Goal: Information Seeking & Learning: Learn about a topic

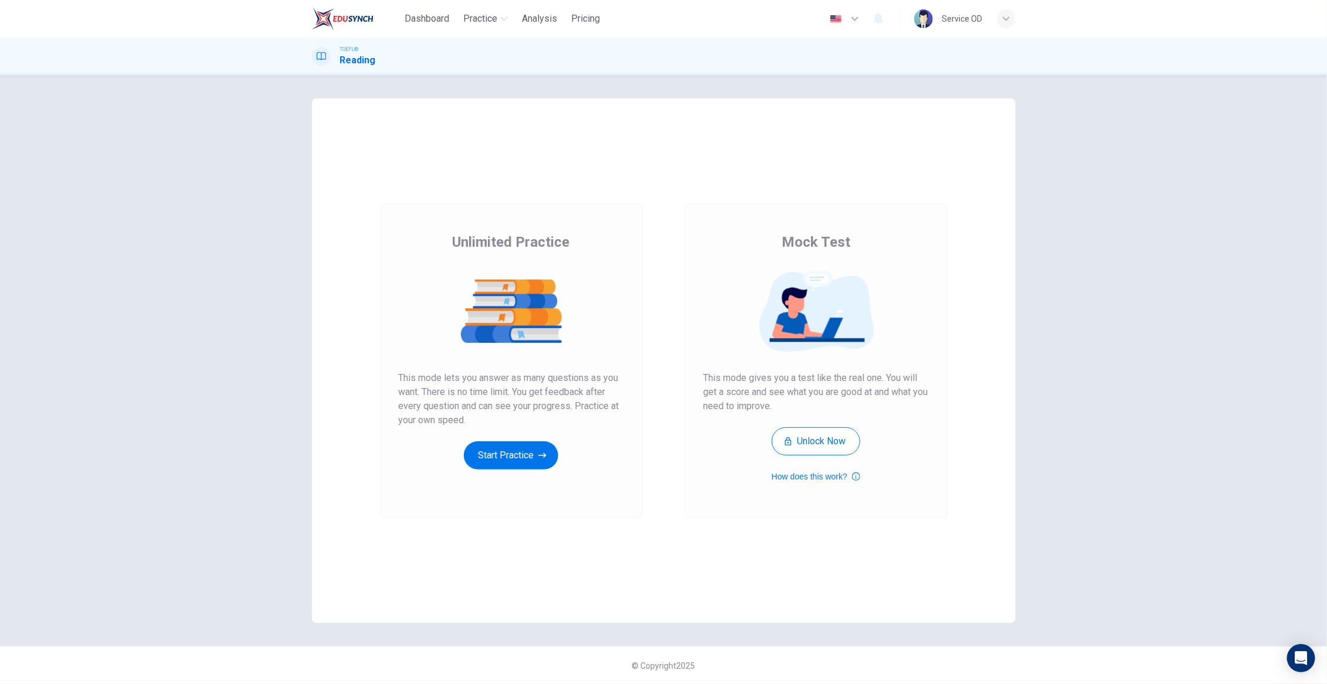
click at [809, 446] on button "Unlock Now" at bounding box center [816, 441] width 89 height 28
click at [526, 460] on button "Start Practice" at bounding box center [511, 456] width 94 height 28
click at [514, 454] on button "Start Practice" at bounding box center [511, 456] width 94 height 28
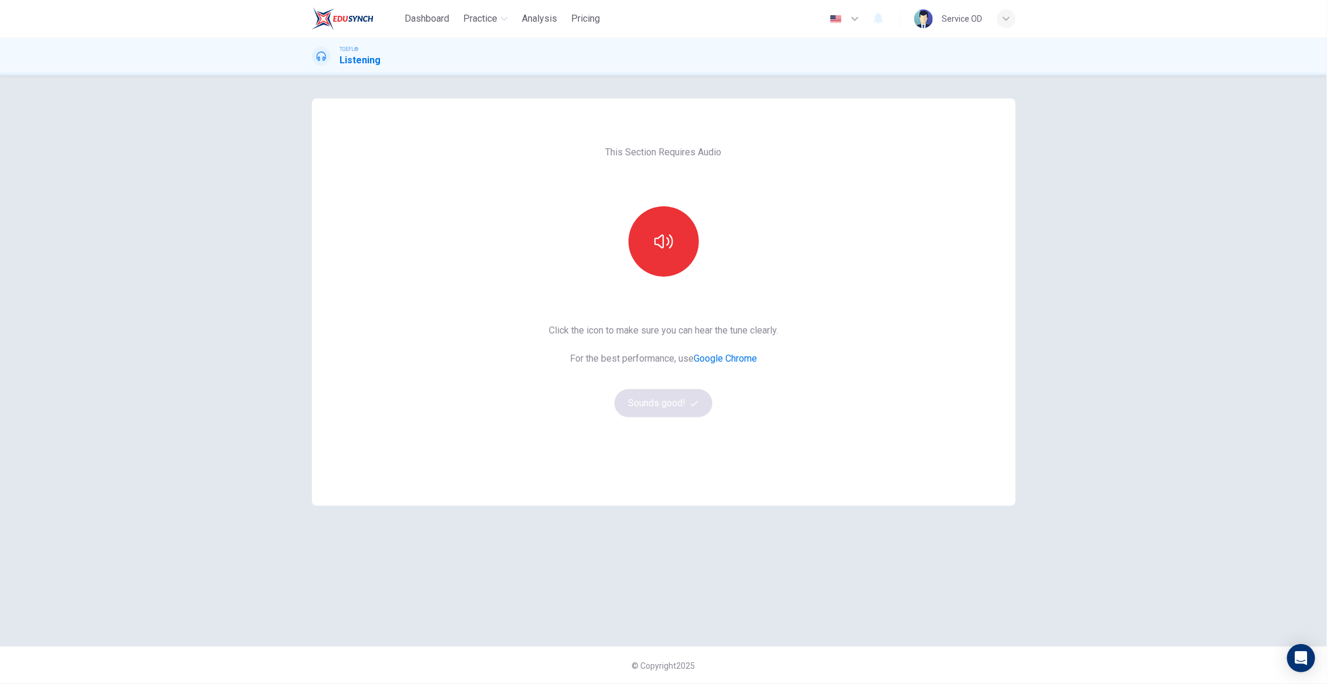
click at [665, 228] on button "button" at bounding box center [664, 241] width 70 height 70
click at [677, 403] on button "Sounds good!" at bounding box center [664, 403] width 99 height 28
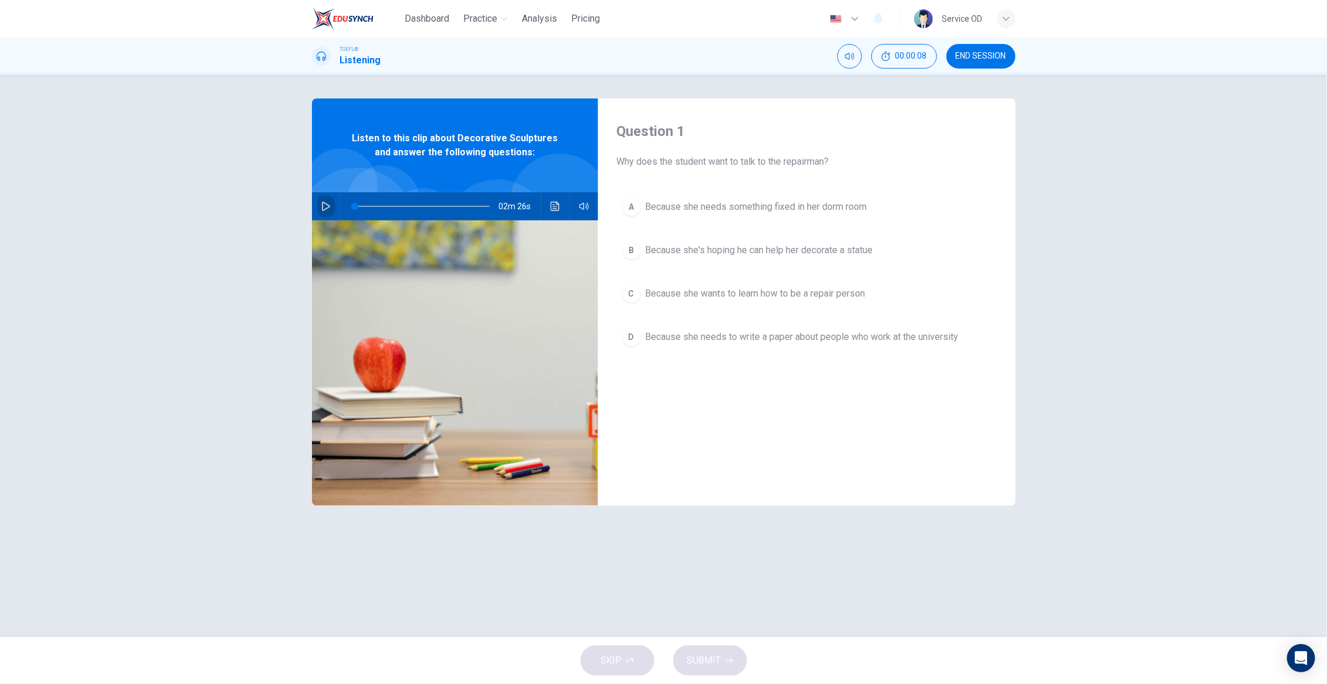
click at [323, 207] on icon "button" at bounding box center [326, 206] width 8 height 9
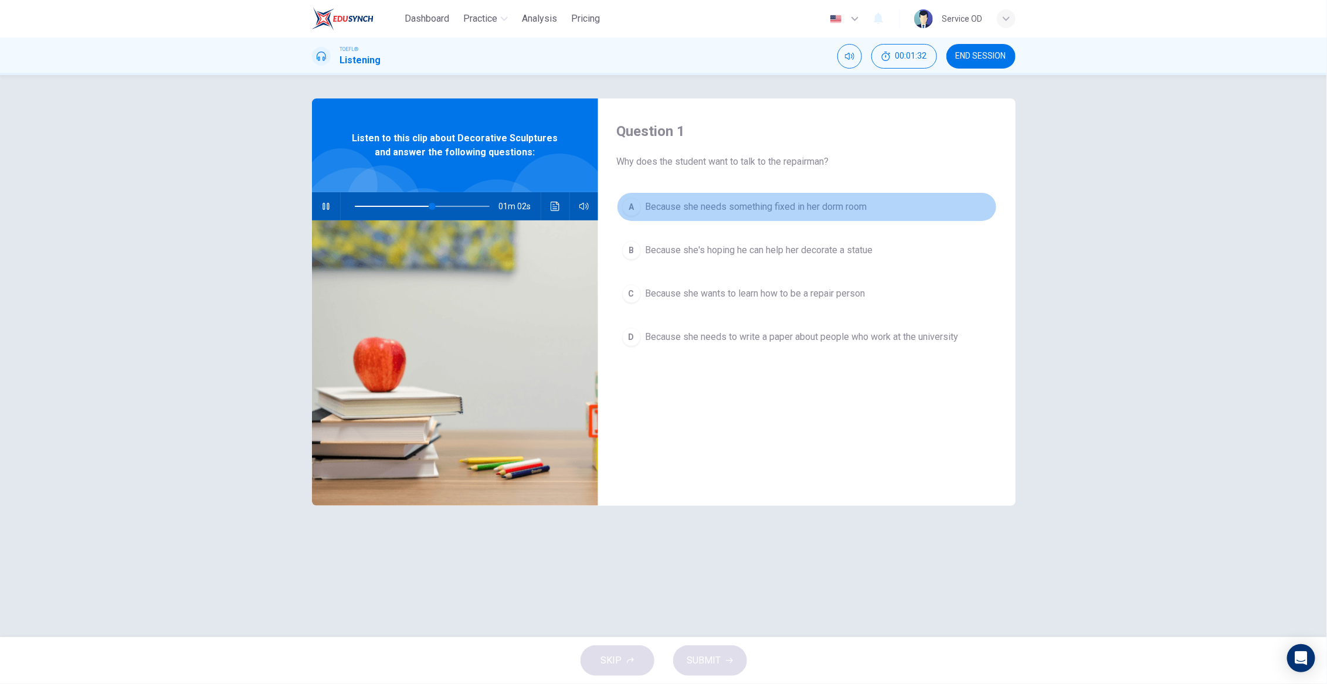
click at [731, 207] on span "Because she needs something fixed in her dorm room" at bounding box center [757, 207] width 222 height 14
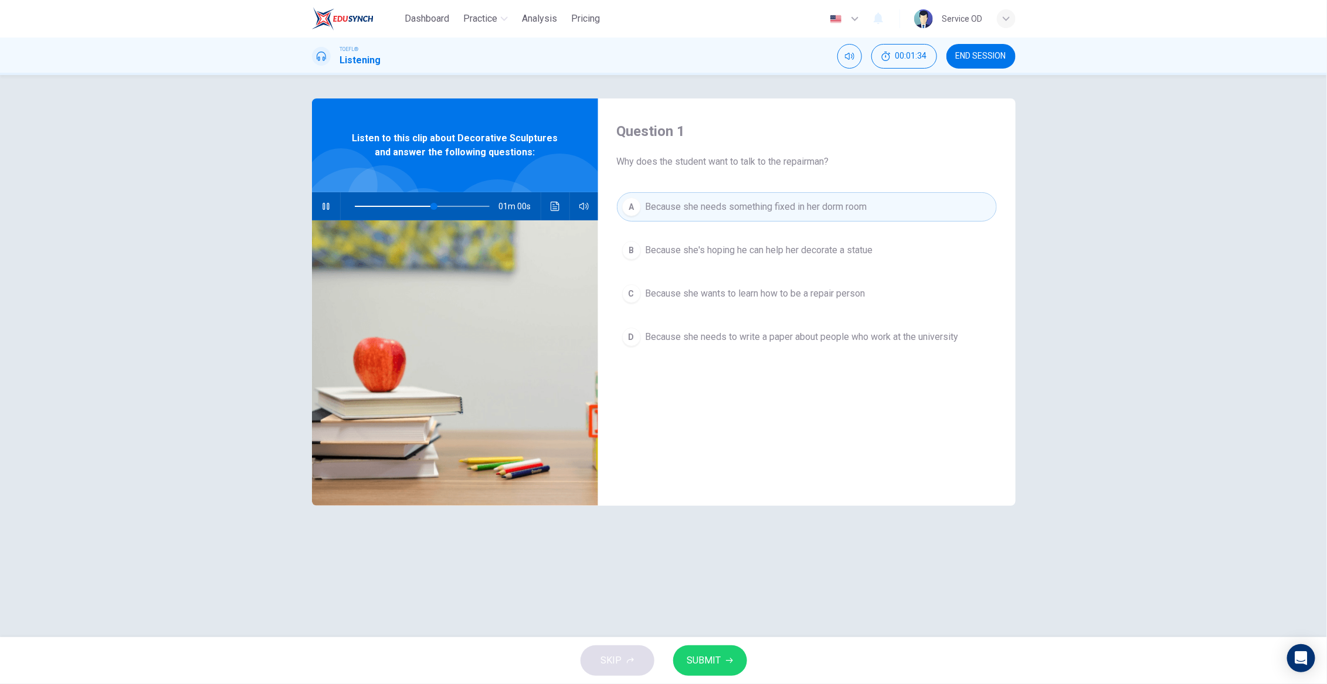
click at [710, 659] on span "SUBMIT" at bounding box center [704, 661] width 34 height 16
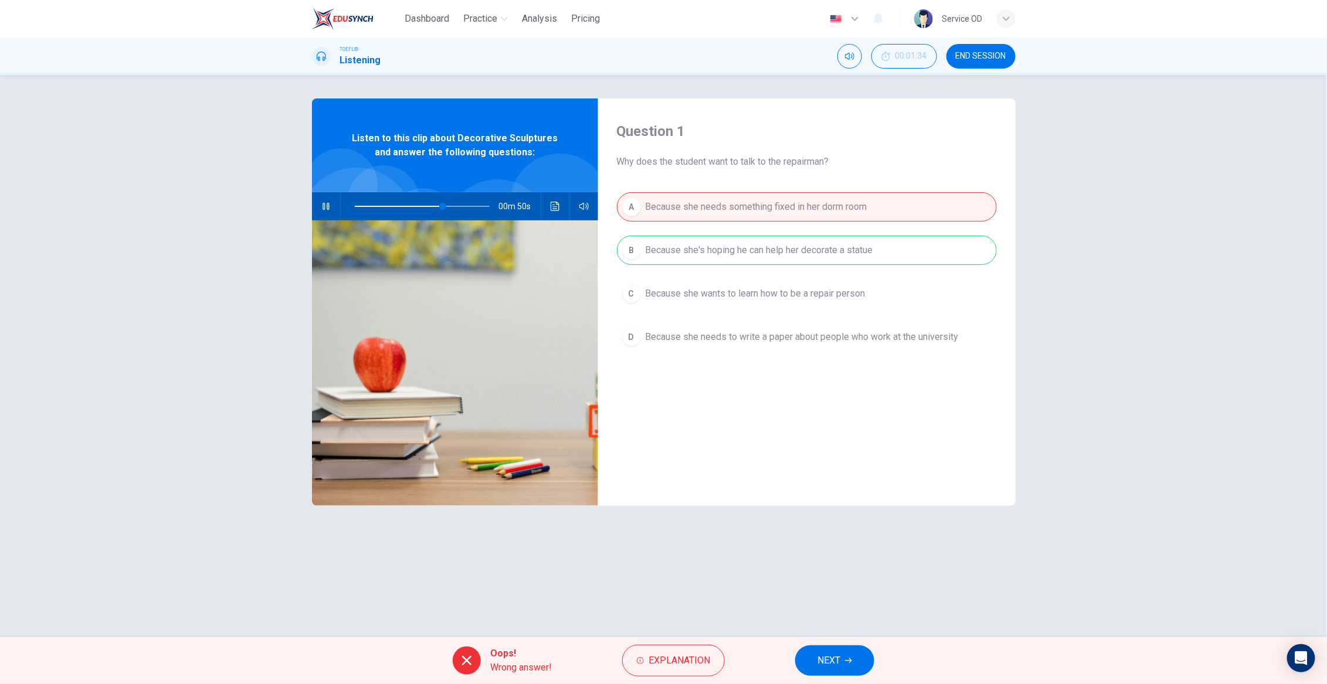
click at [785, 245] on div "A Because she needs something fixed in her dorm room B Because she's hoping he …" at bounding box center [807, 283] width 380 height 183
click at [670, 666] on span "Explanation" at bounding box center [680, 661] width 62 height 16
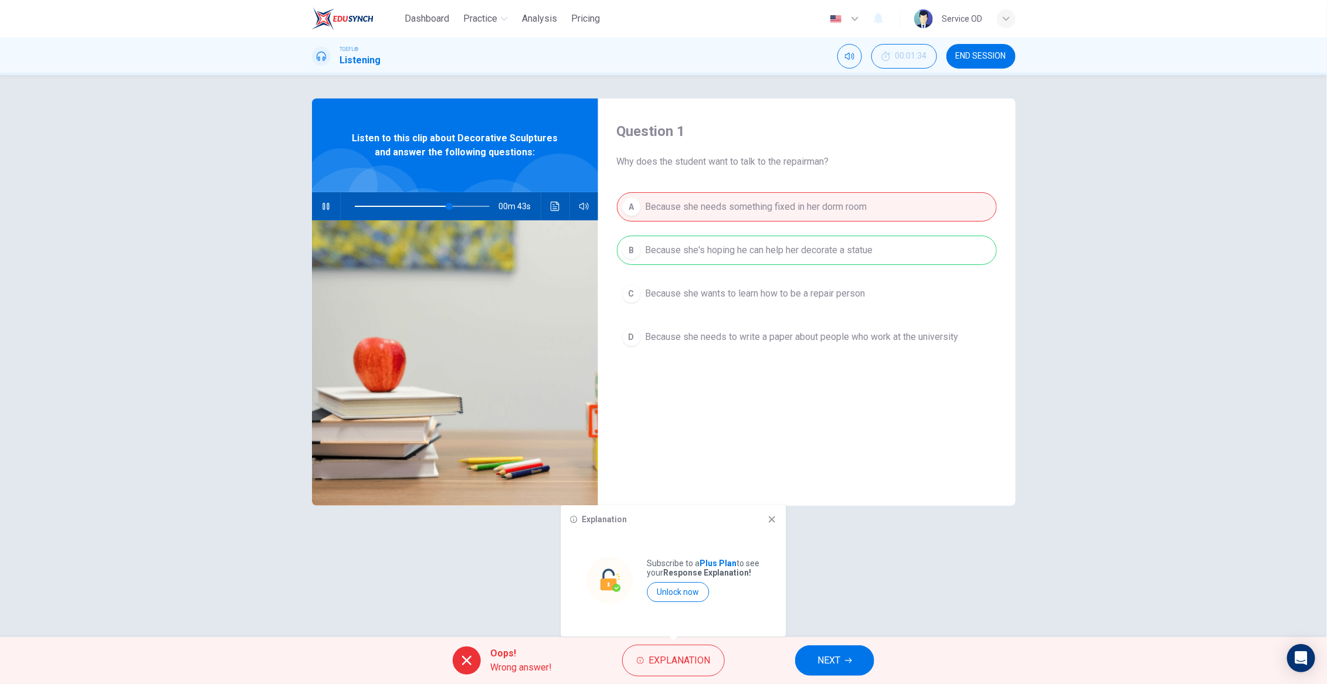
click at [837, 562] on div "Question 1 Why does the student want to talk to the repairman? A Because she ne…" at bounding box center [663, 356] width 741 height 515
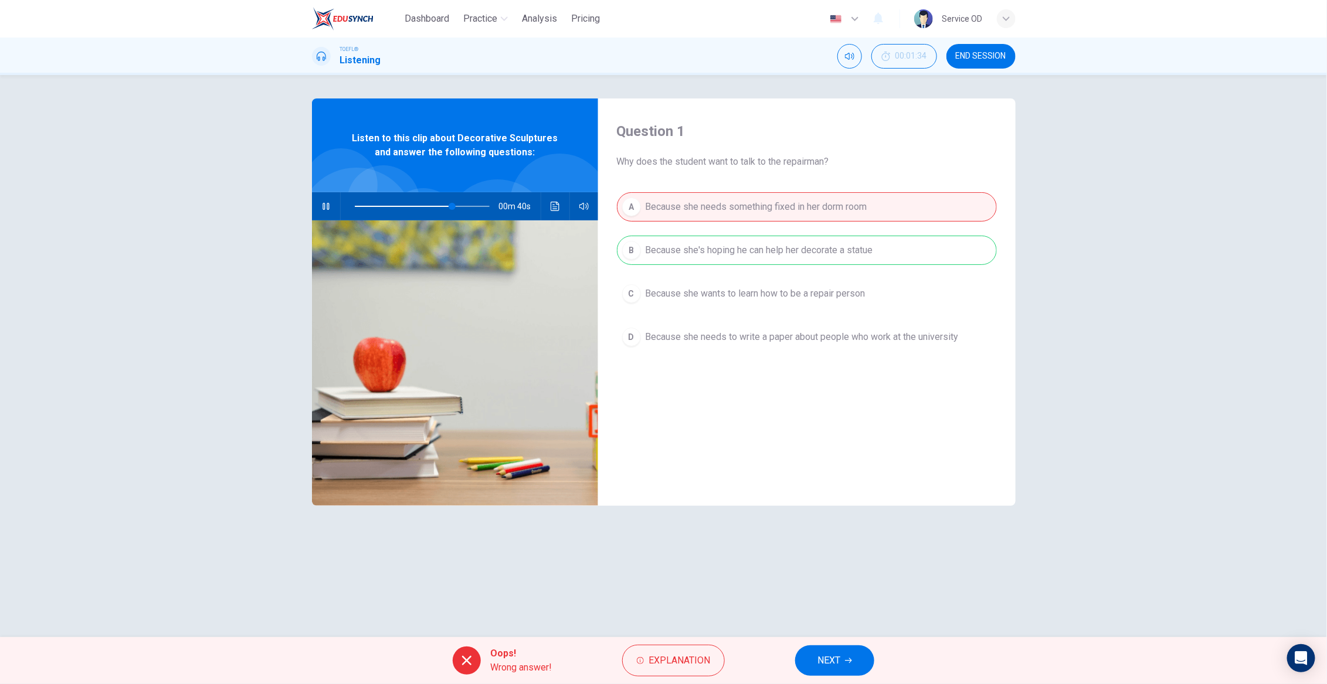
type input "74"
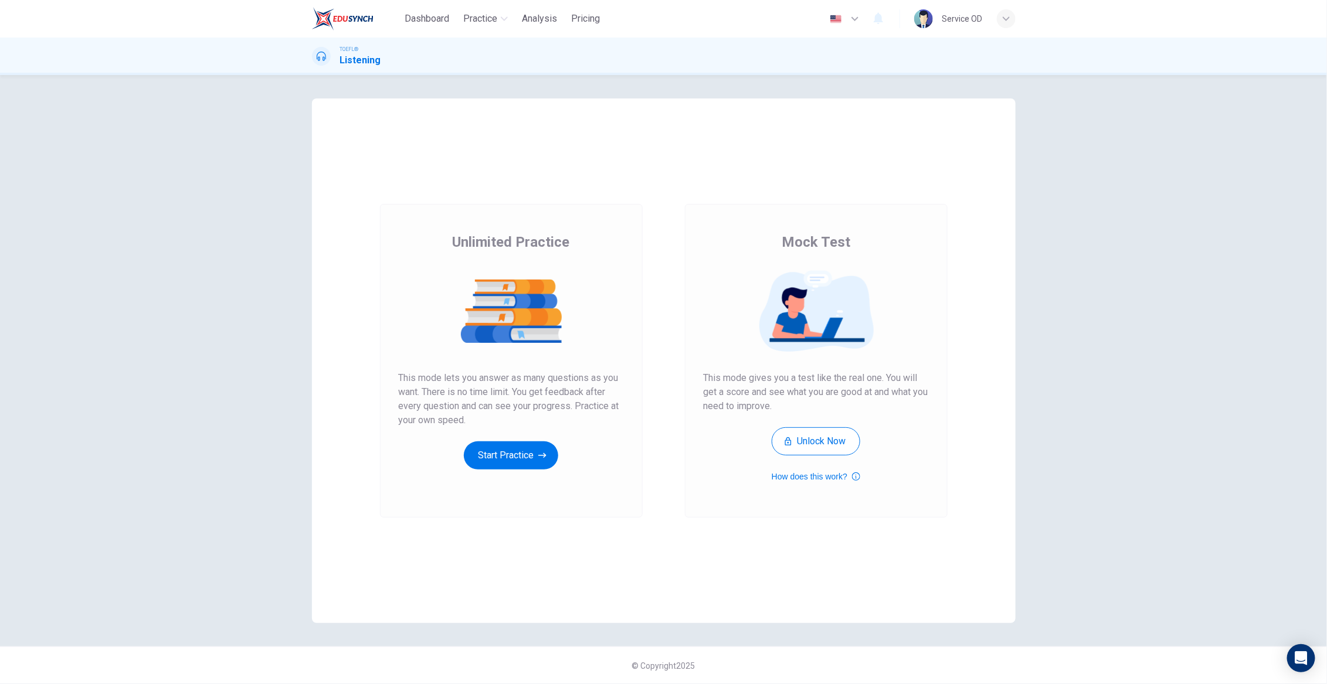
click at [519, 454] on button "Start Practice" at bounding box center [511, 456] width 94 height 28
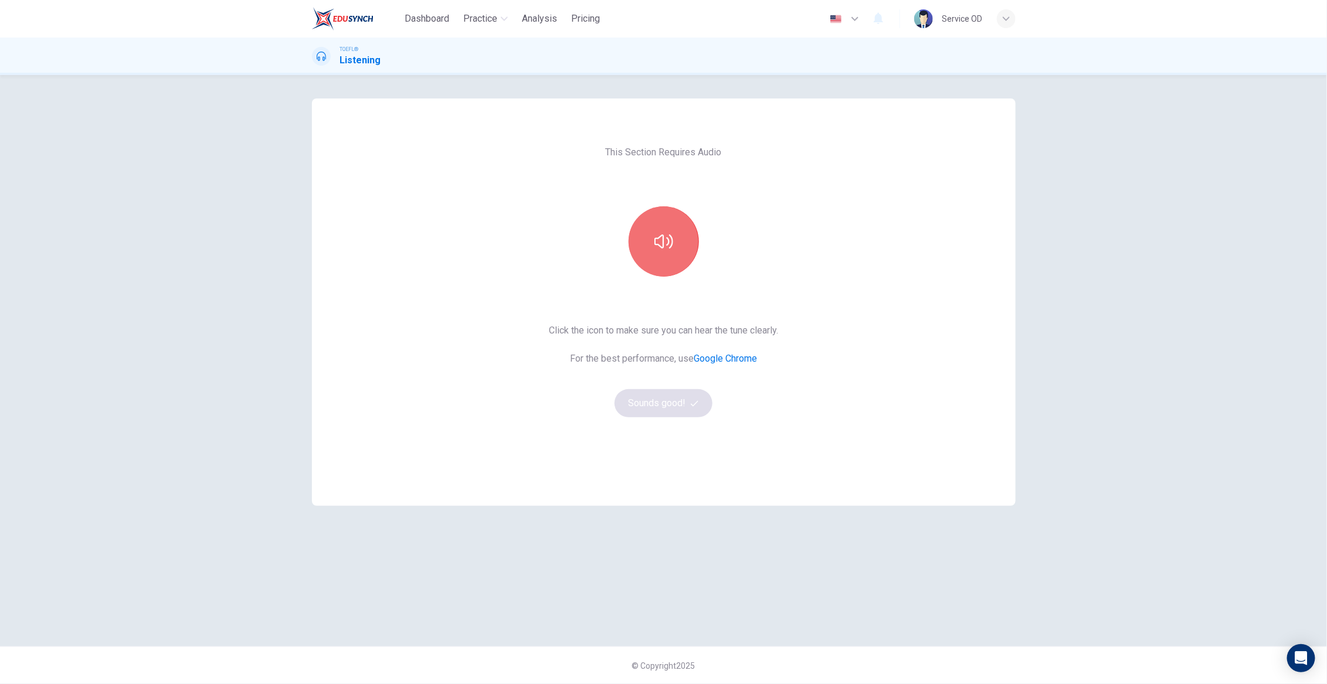
click at [669, 251] on button "button" at bounding box center [664, 241] width 70 height 70
click at [686, 402] on button "Sounds good!" at bounding box center [664, 403] width 99 height 28
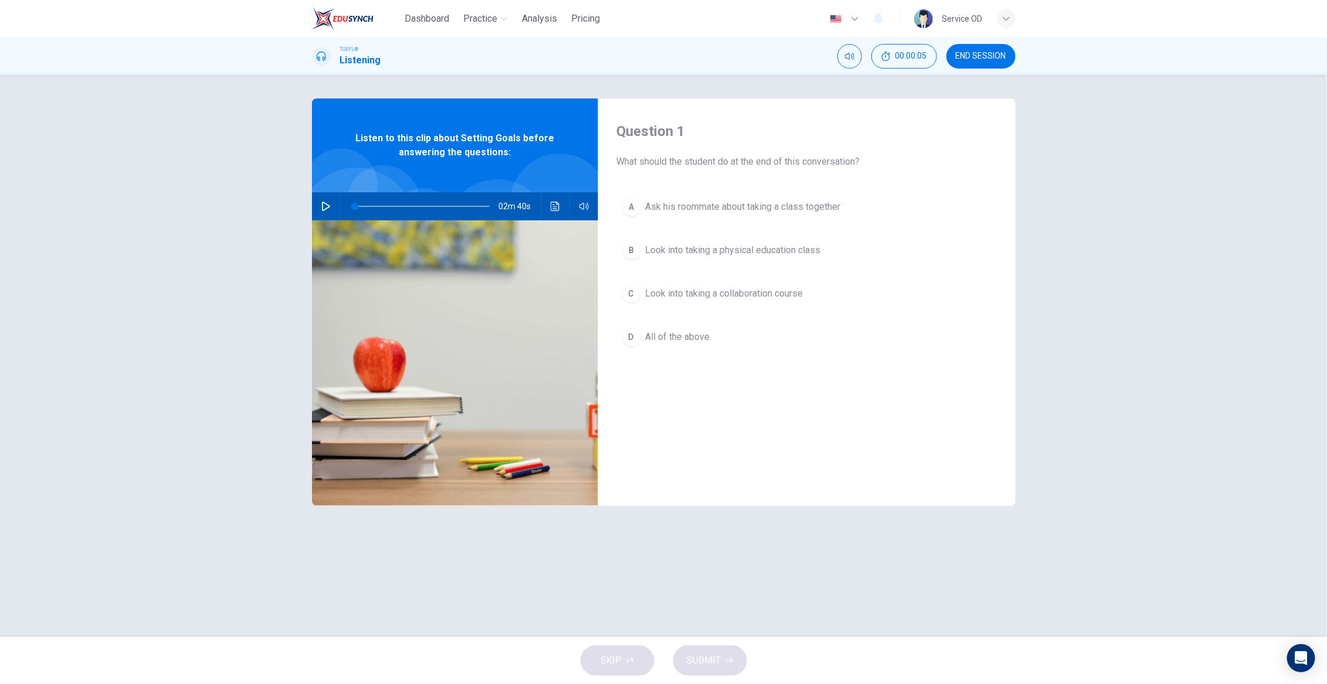
click at [328, 203] on icon "button" at bounding box center [325, 206] width 9 height 9
type input "0"
click at [721, 293] on span "Look into taking a collaboration course" at bounding box center [725, 294] width 158 height 14
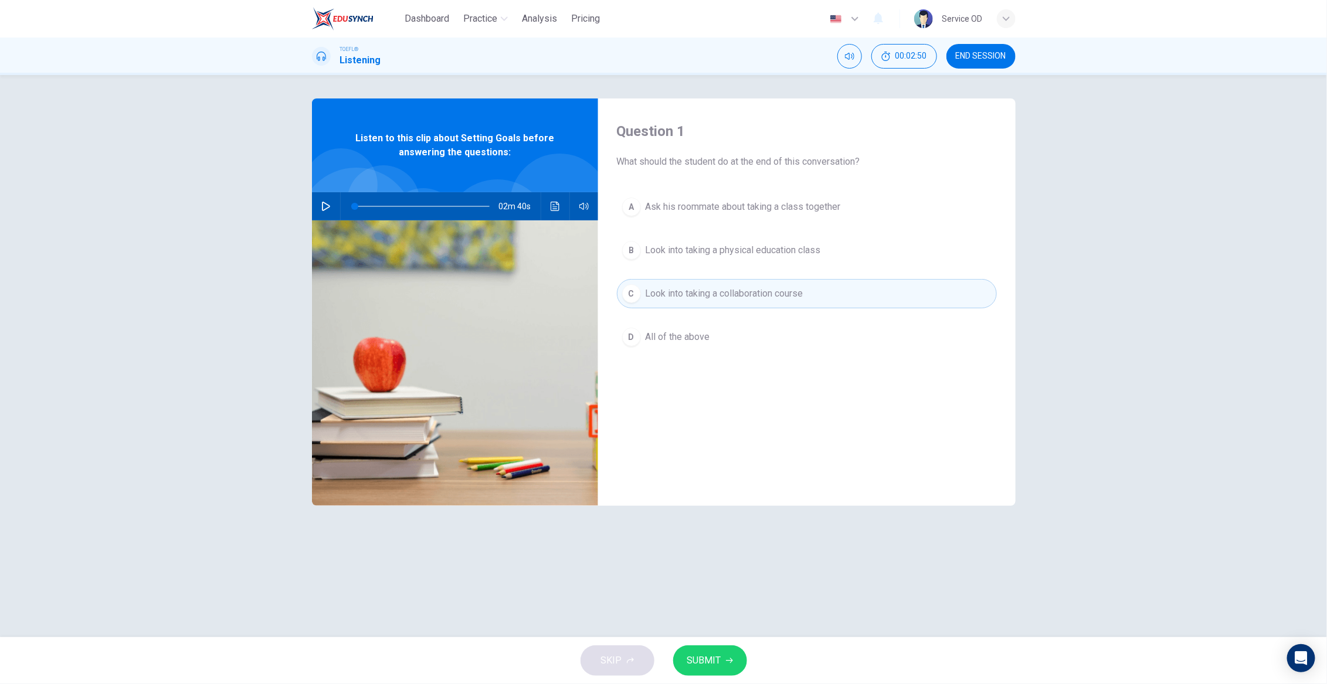
click at [701, 657] on span "SUBMIT" at bounding box center [704, 661] width 34 height 16
